Goal: Task Accomplishment & Management: Manage account settings

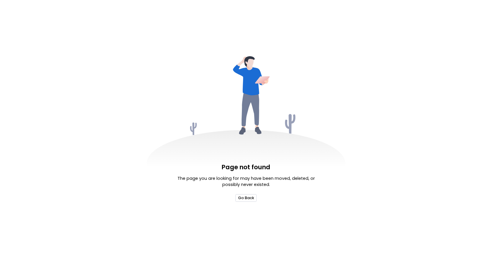
click at [249, 201] on button "Go Back" at bounding box center [245, 197] width 21 height 7
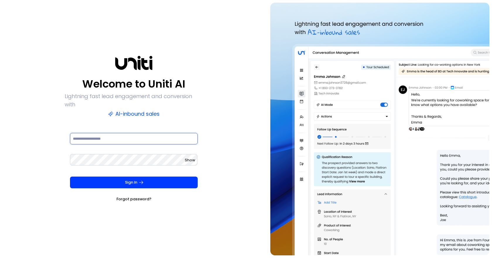
type input "**********"
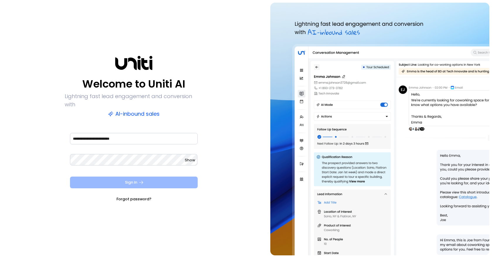
click at [155, 180] on button "Sign In" at bounding box center [134, 183] width 128 height 12
